Goal: Find contact information: Find contact information

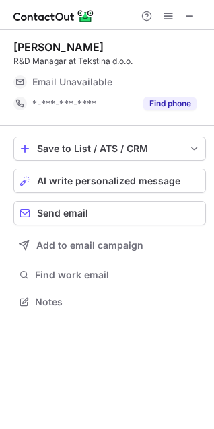
scroll to position [292, 214]
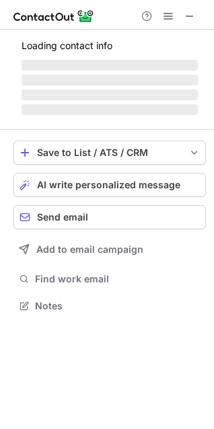
scroll to position [292, 214]
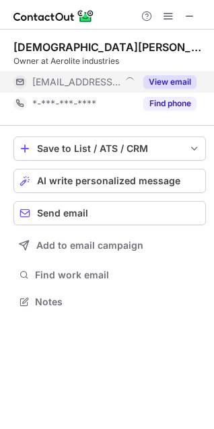
click at [159, 88] on button "View email" at bounding box center [169, 81] width 53 height 13
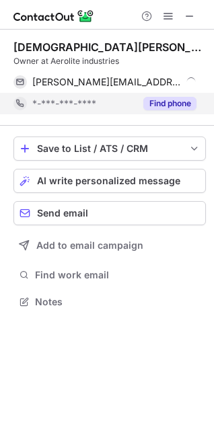
click at [163, 108] on button "Find phone" at bounding box center [169, 103] width 53 height 13
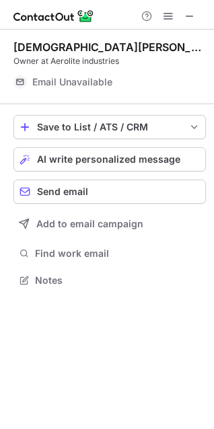
scroll to position [271, 214]
click at [202, 16] on div at bounding box center [107, 15] width 214 height 30
click at [192, 15] on span at bounding box center [189, 16] width 11 height 11
click at [93, 91] on div "Email Unavailable" at bounding box center [114, 82] width 164 height 22
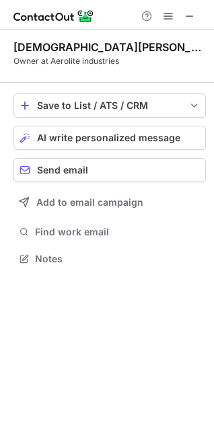
scroll to position [249, 214]
click at [189, 15] on span at bounding box center [189, 16] width 11 height 11
